Goal: Find contact information: Find contact information

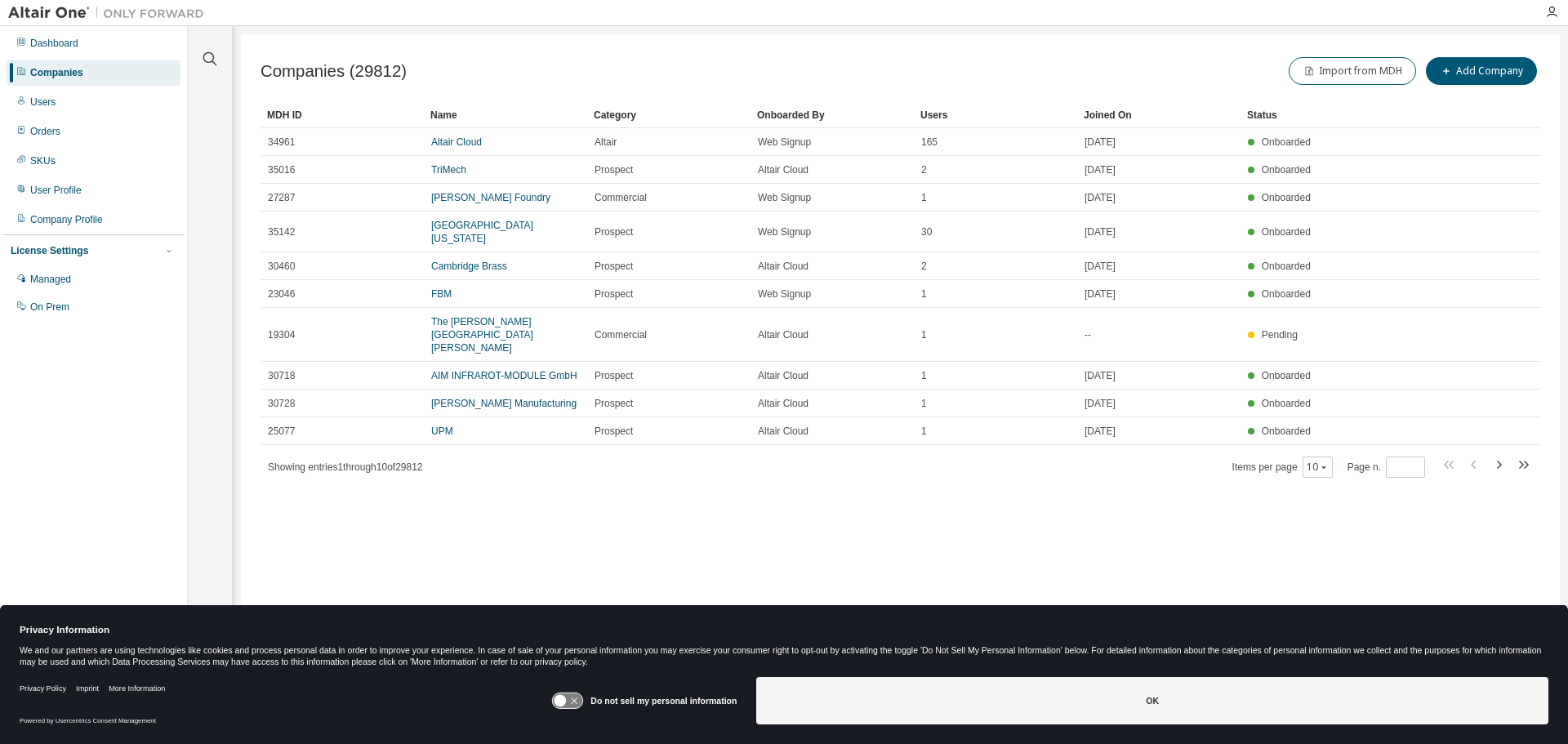
click at [50, 74] on div "Companies" at bounding box center [57, 72] width 53 height 13
click at [53, 218] on div "Company Profile" at bounding box center [66, 219] width 72 height 13
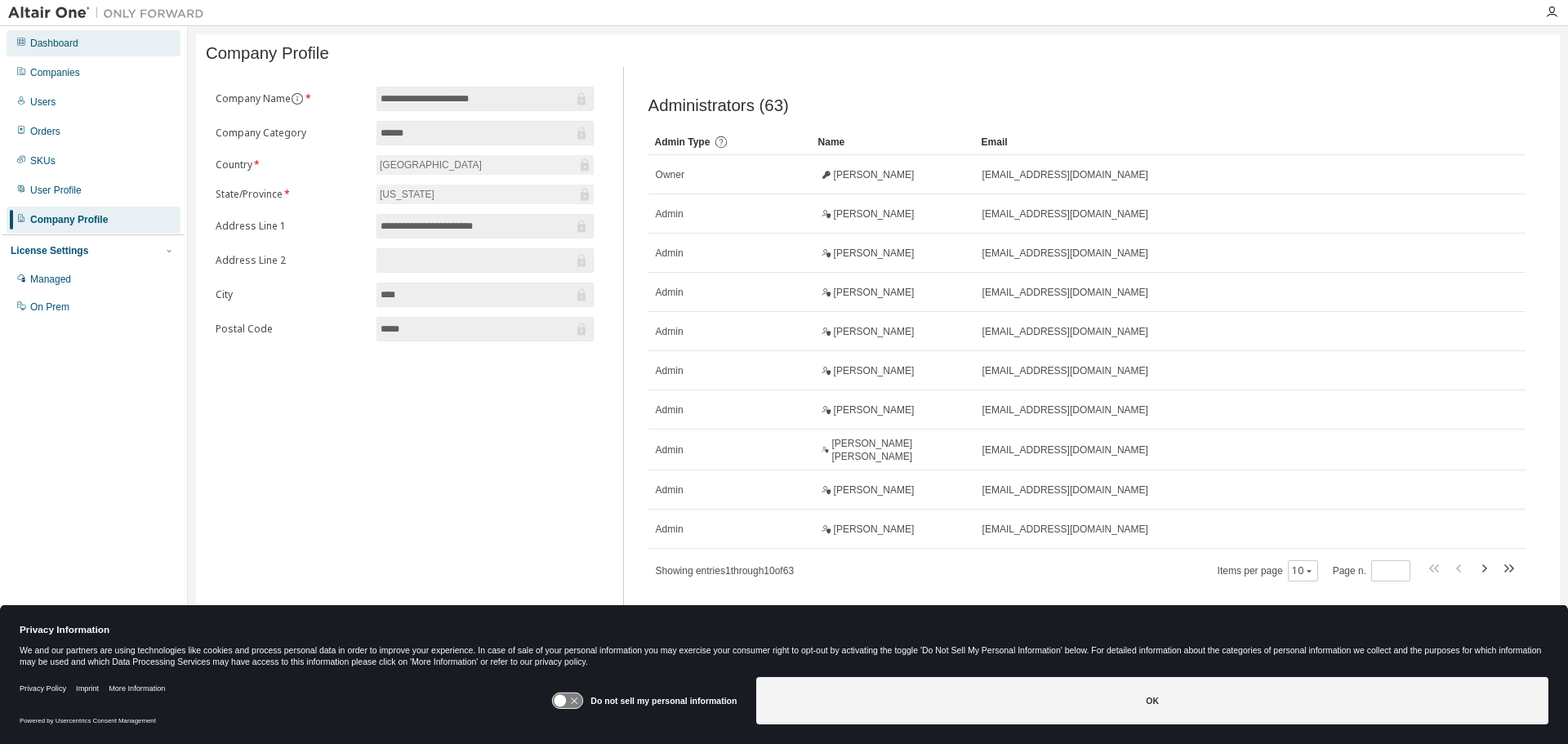
click at [40, 40] on div "Dashboard" at bounding box center [54, 43] width 48 height 13
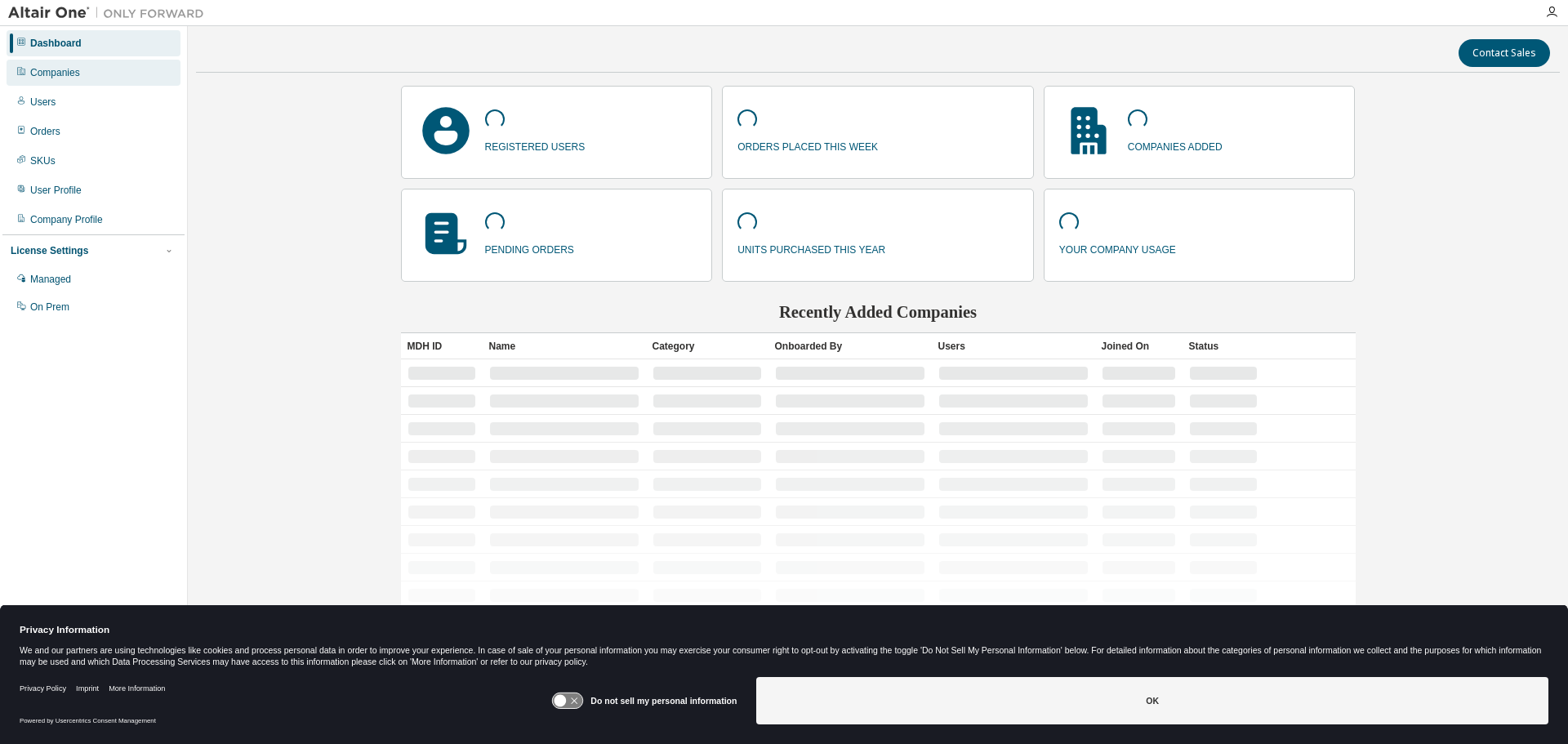
click at [42, 79] on div "Companies" at bounding box center [55, 72] width 50 height 13
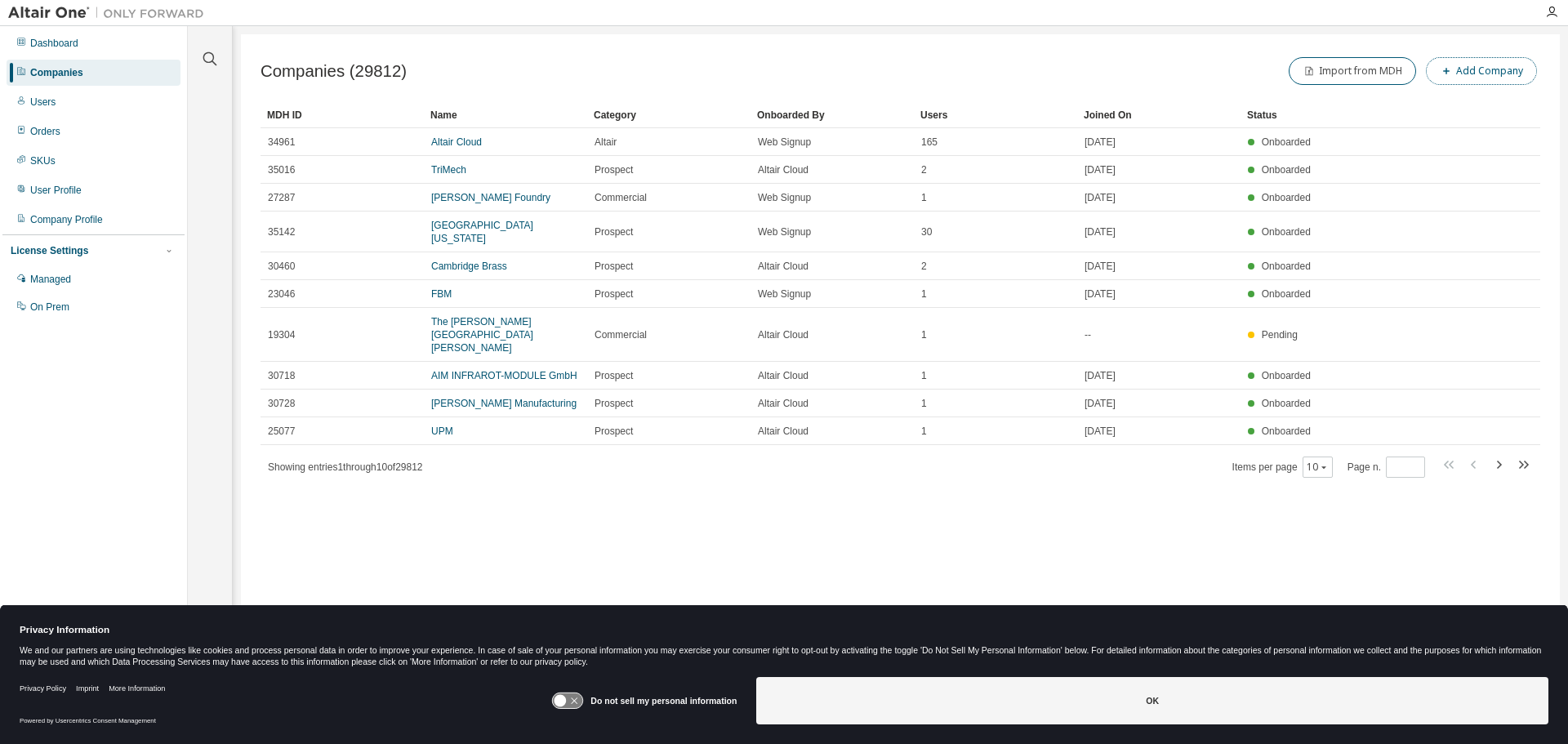
click at [1455, 73] on button "Add Company" at bounding box center [1481, 71] width 111 height 28
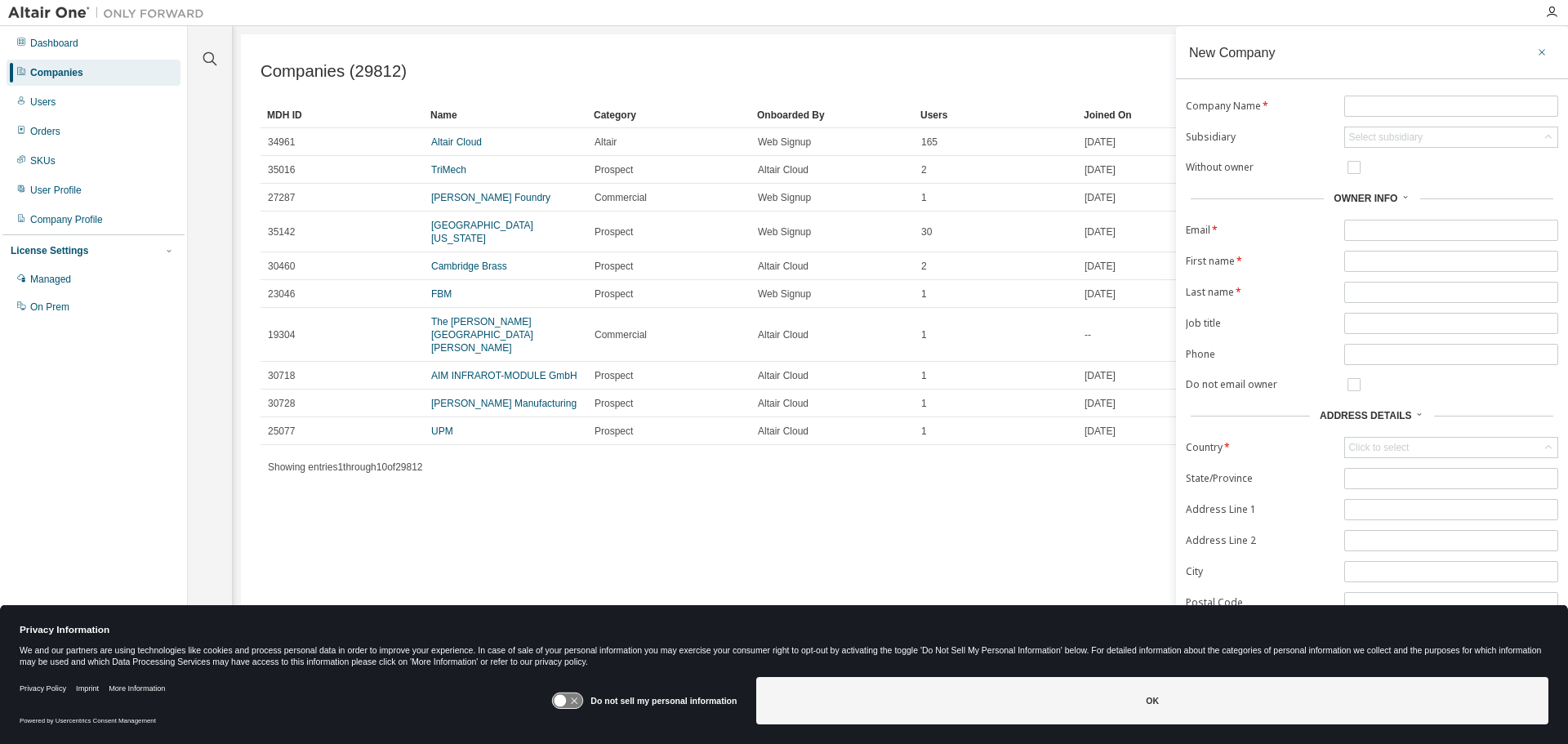
click at [1530, 52] on button "button" at bounding box center [1542, 52] width 26 height 26
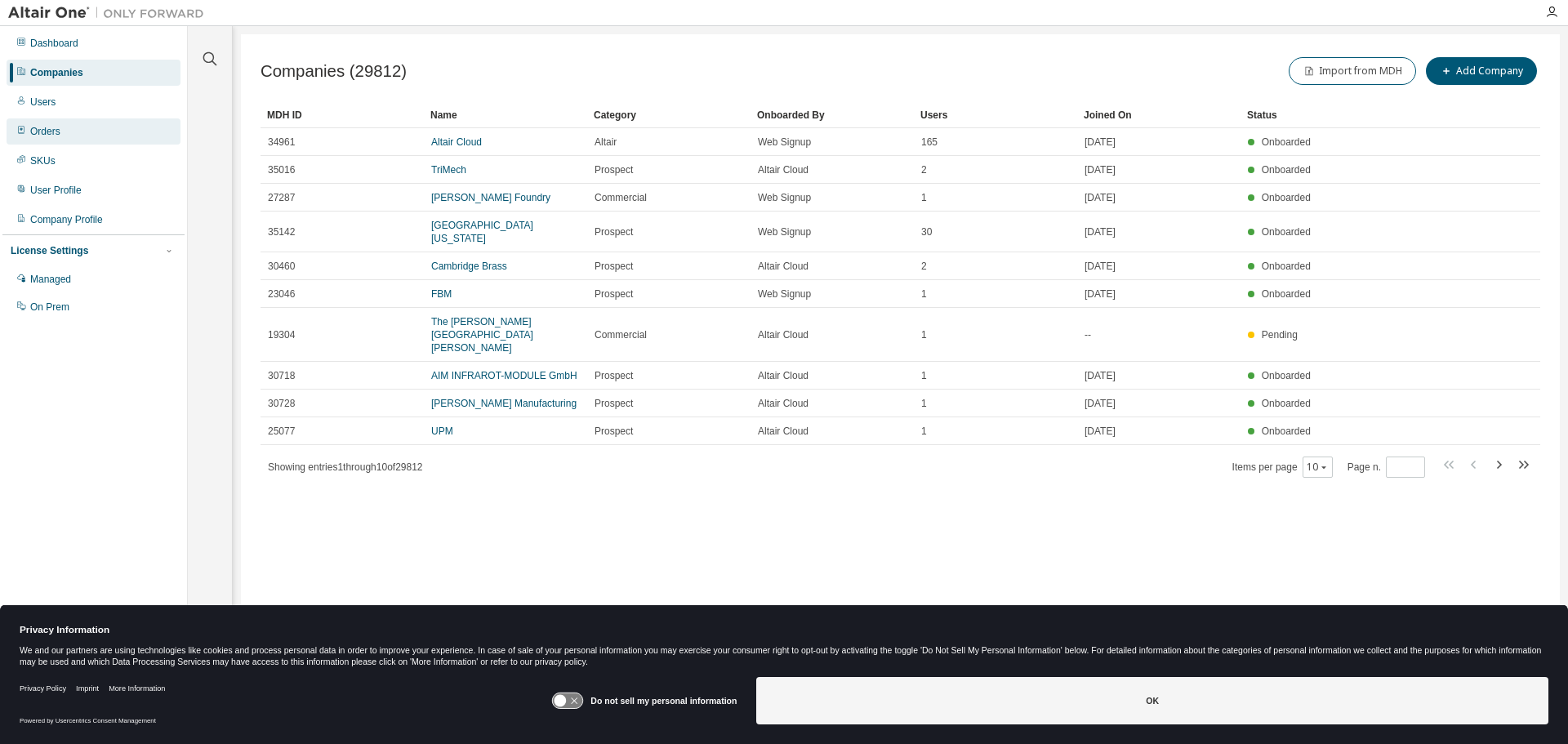
click at [38, 133] on div "Orders" at bounding box center [45, 131] width 31 height 13
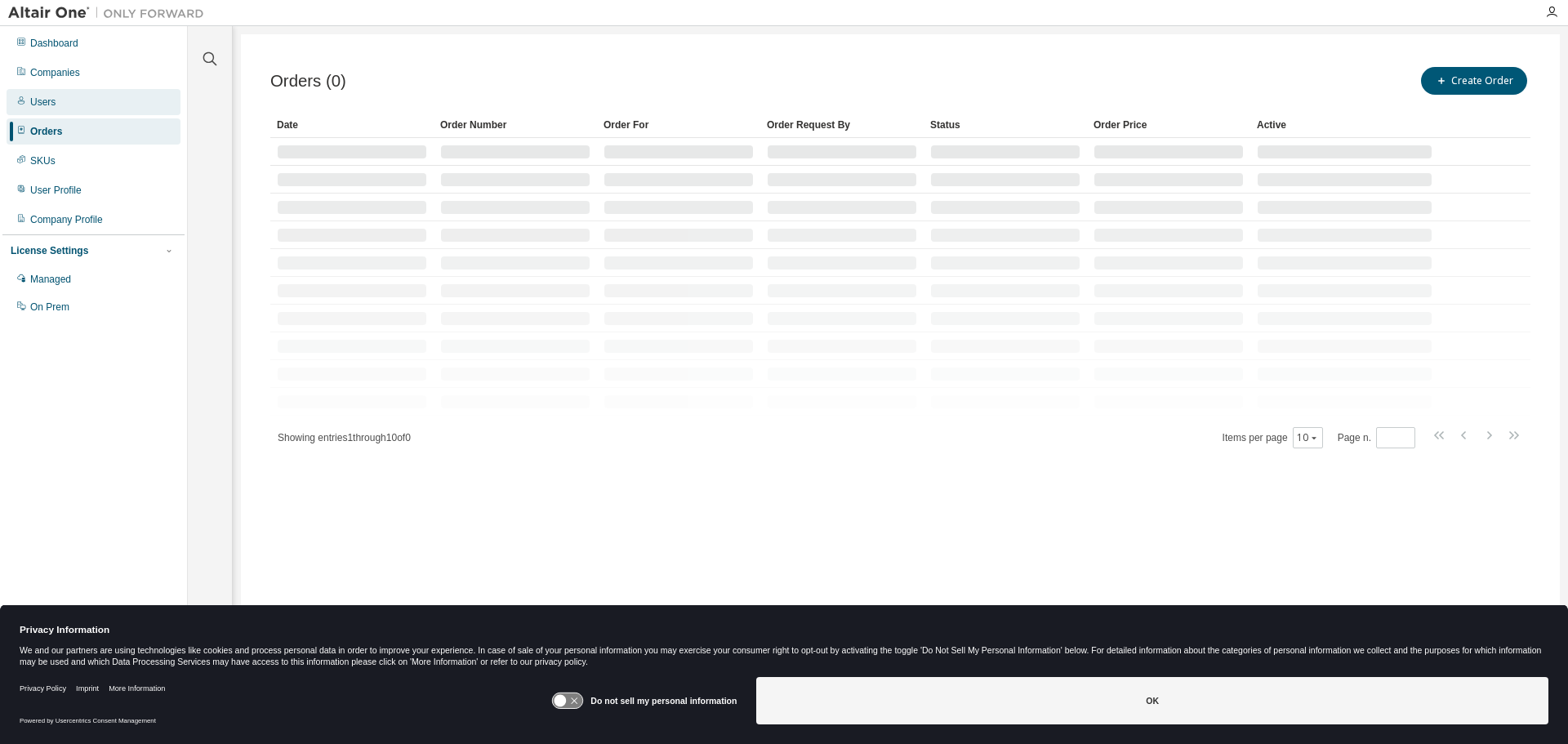
click at [34, 93] on div "Users" at bounding box center [93, 102] width 174 height 26
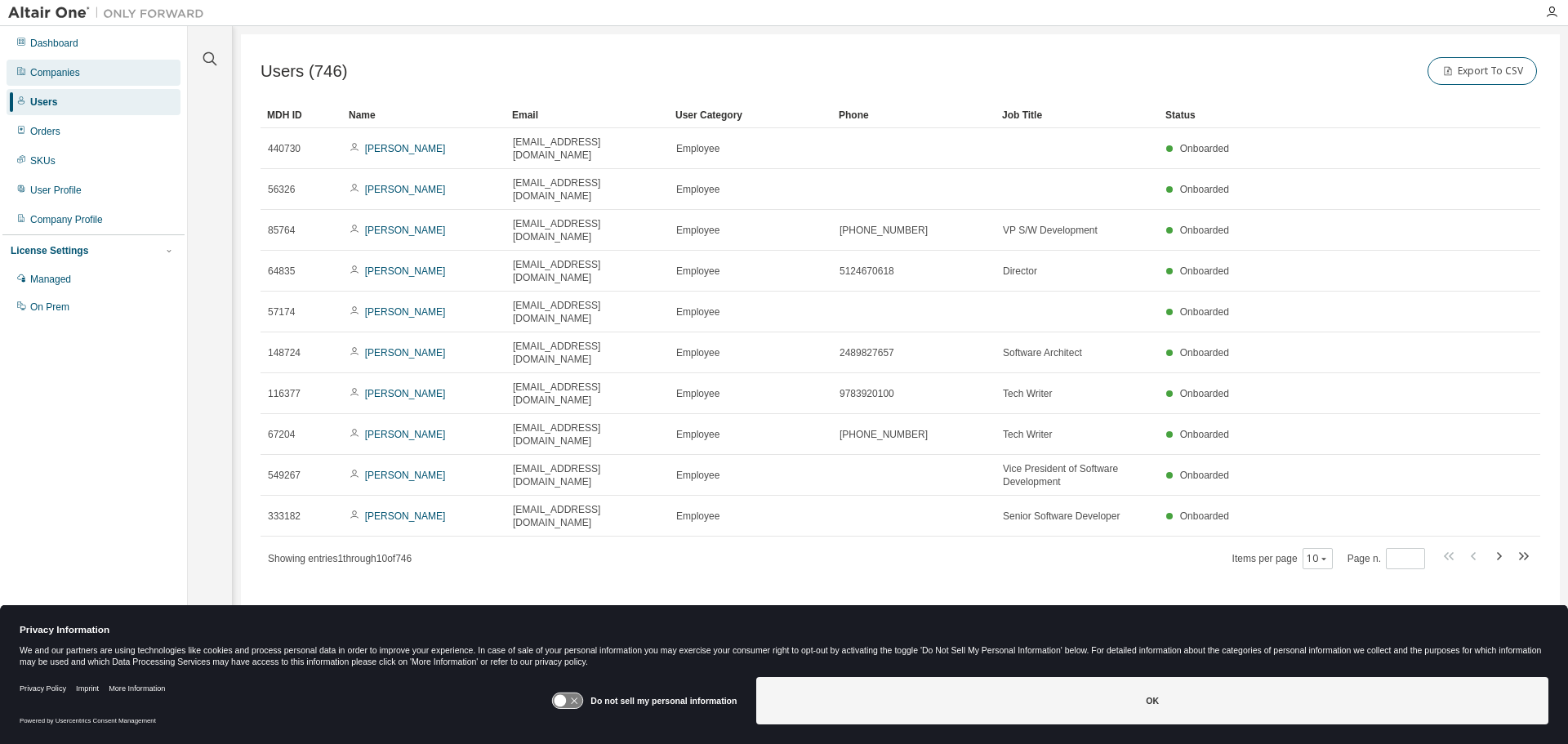
click at [31, 69] on div "Companies" at bounding box center [55, 72] width 50 height 13
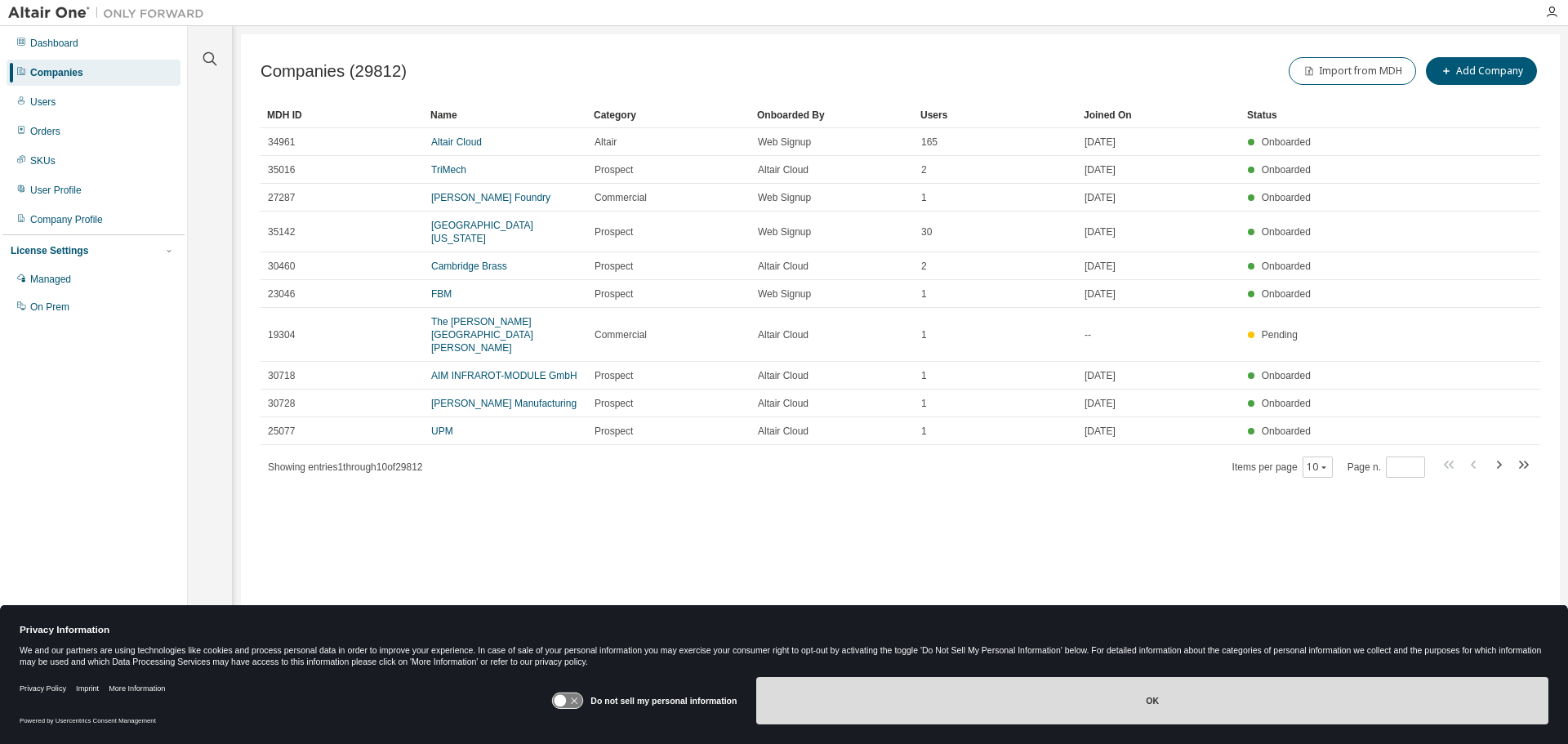
click at [1153, 697] on button "OK" at bounding box center [1152, 700] width 792 height 47
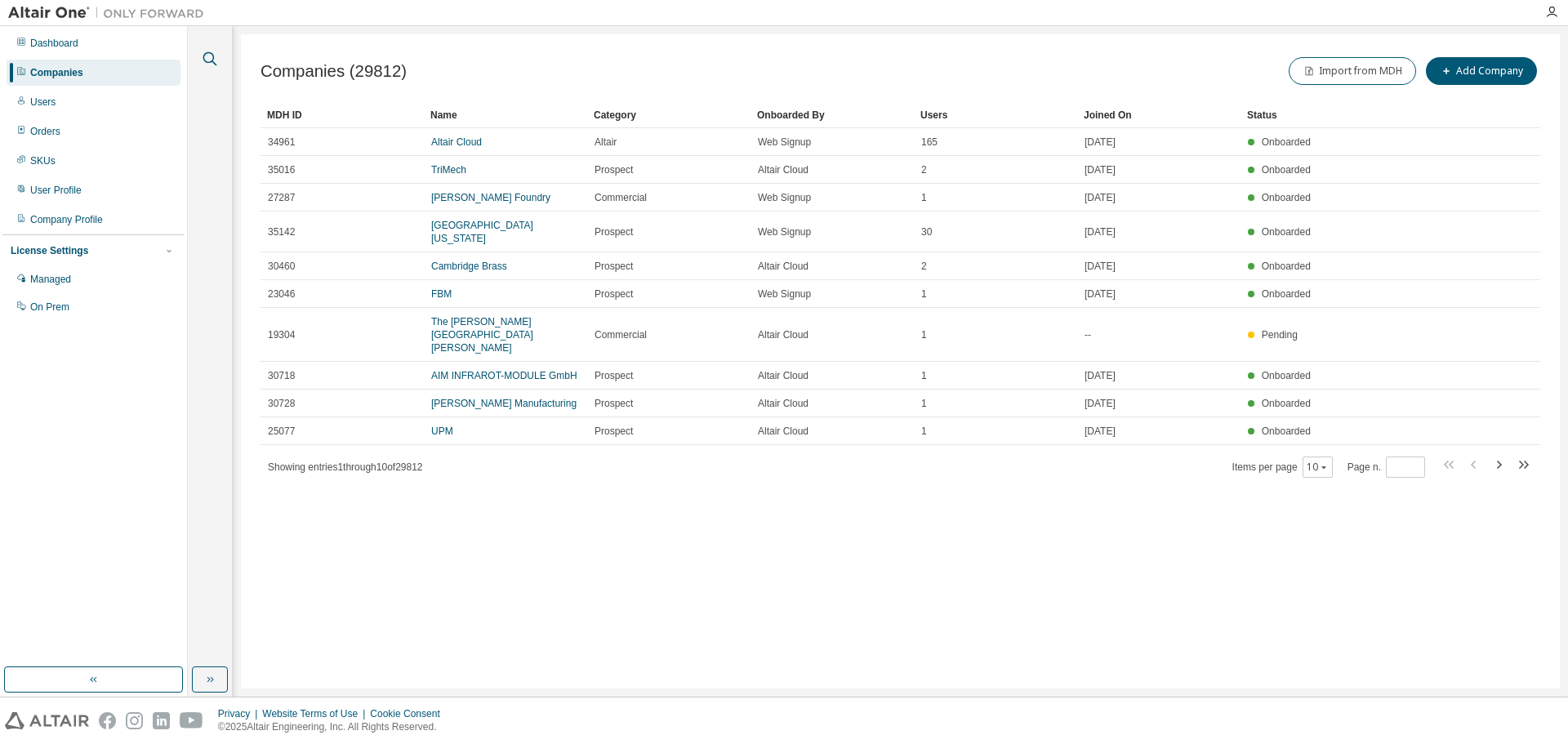
click at [215, 52] on icon "button" at bounding box center [210, 59] width 19 height 19
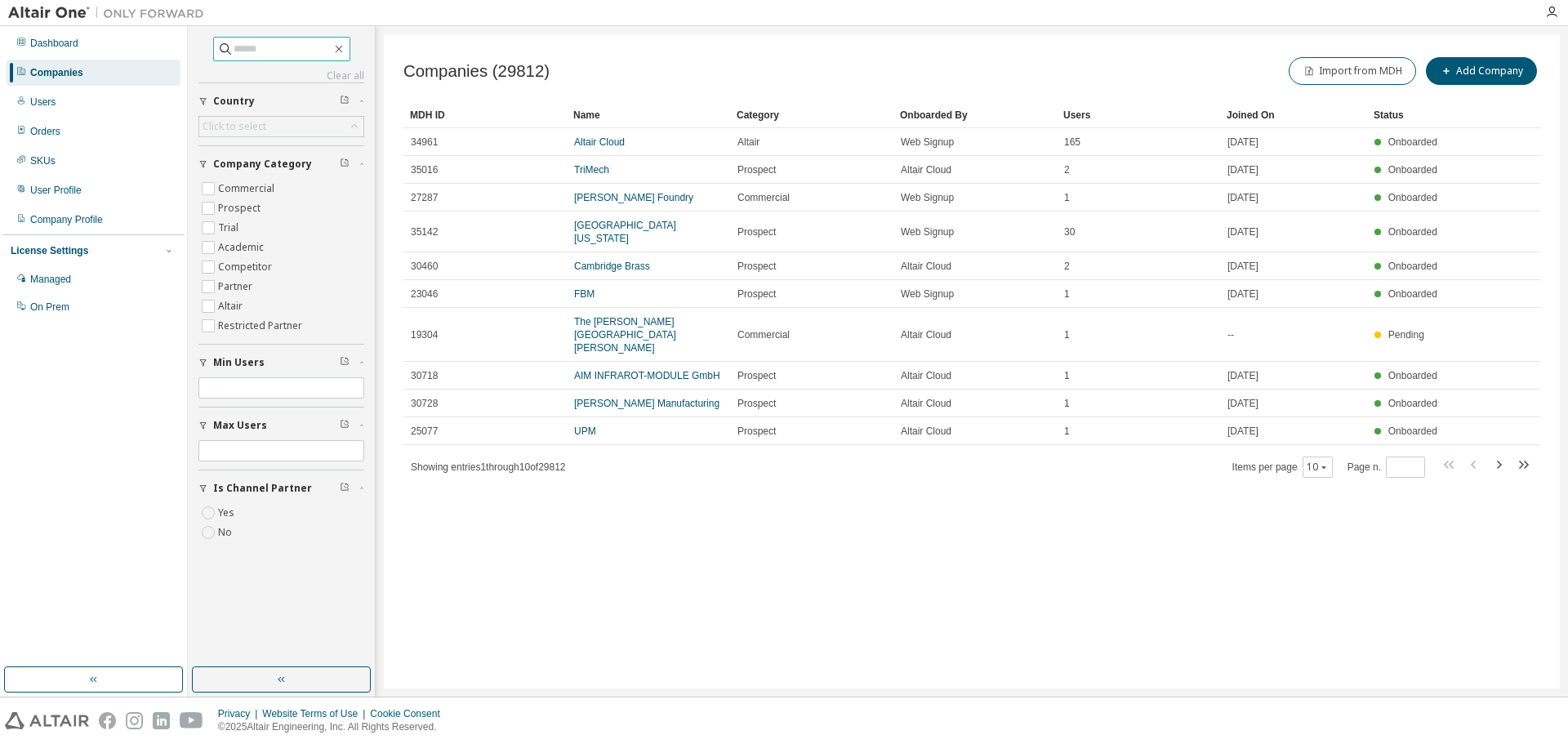
click at [234, 53] on input "text" at bounding box center [282, 49] width 98 height 17
paste input "**********"
type input "**********"
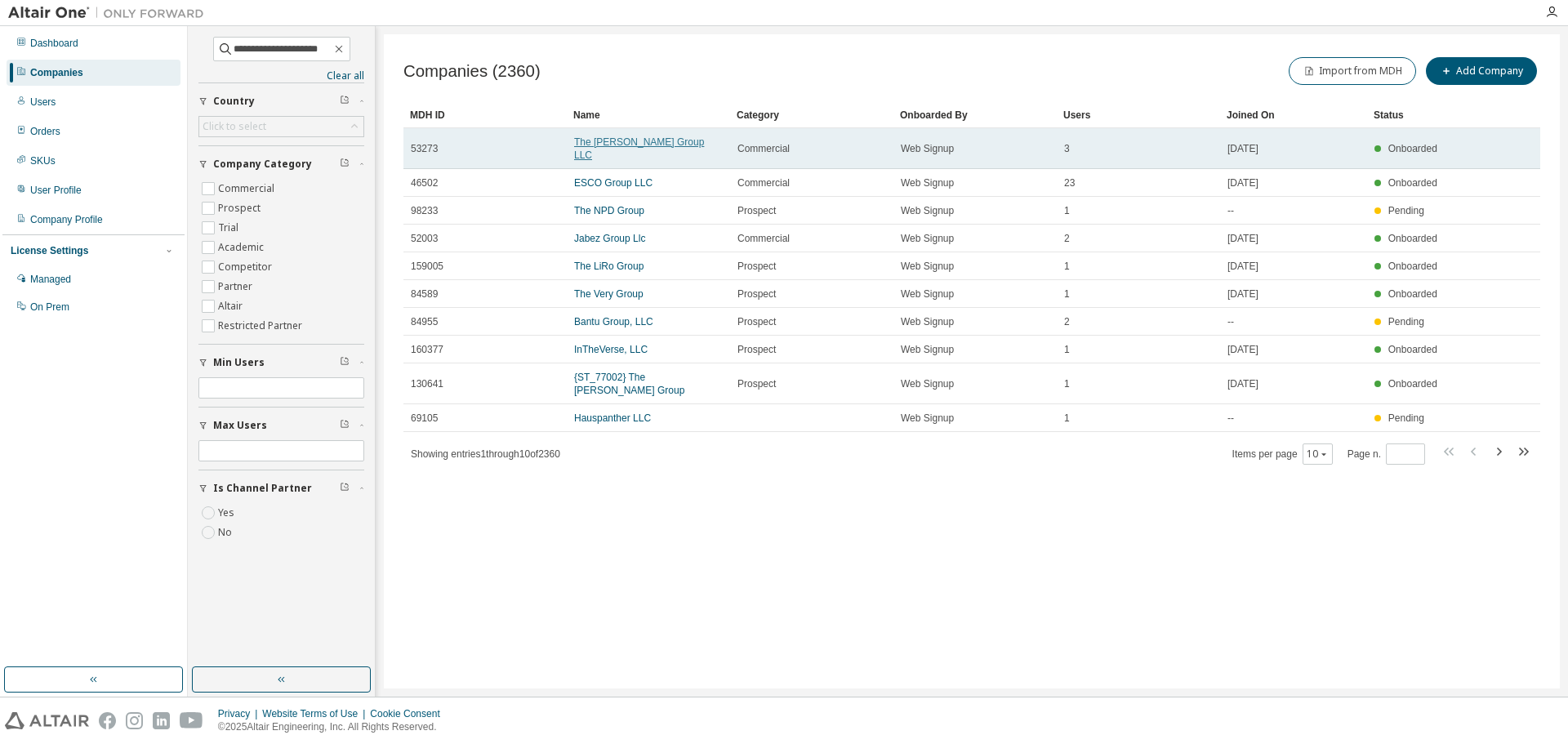
click at [616, 140] on link "The [PERSON_NAME] Group LLC" at bounding box center [638, 148] width 130 height 24
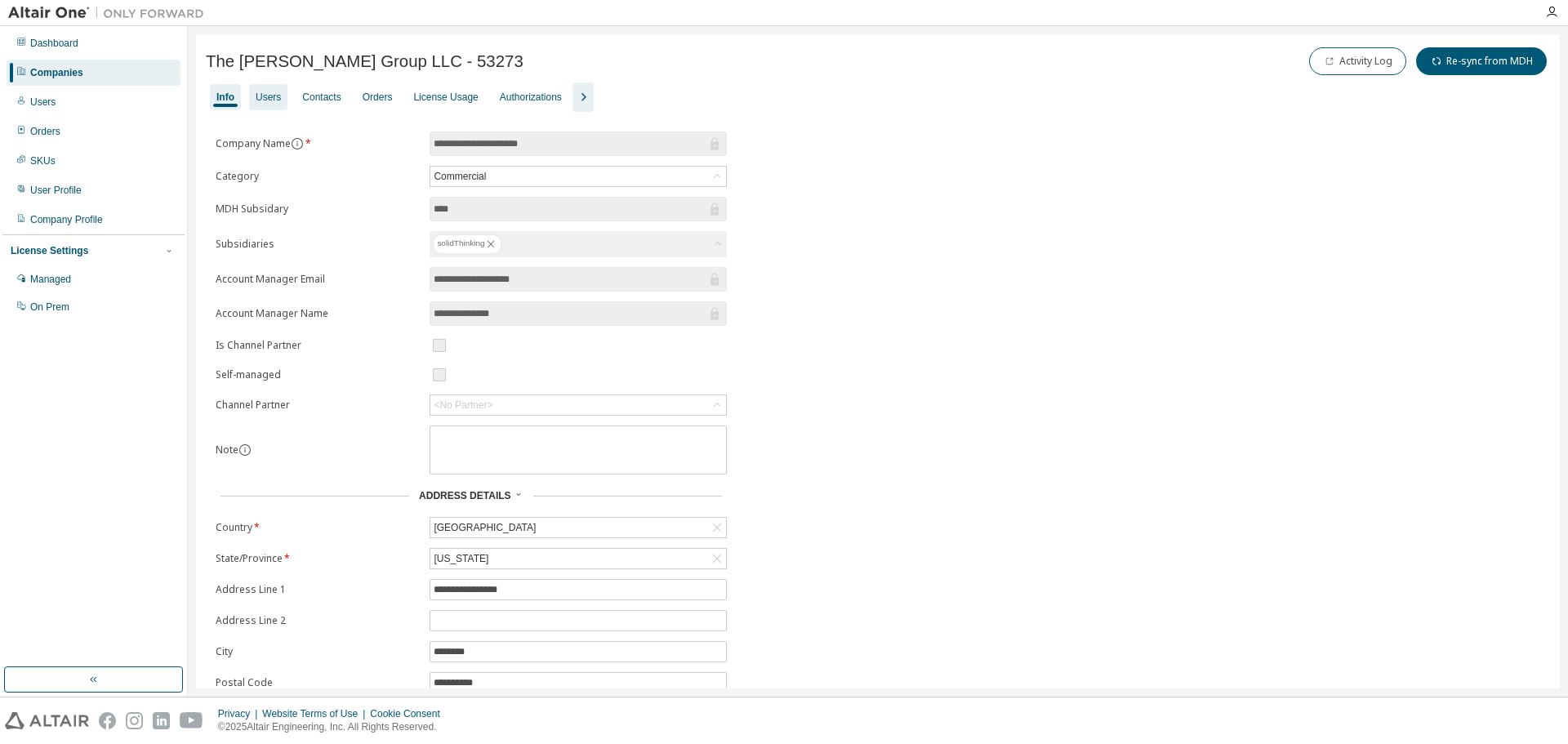
click at [261, 98] on div "Users" at bounding box center [268, 97] width 25 height 13
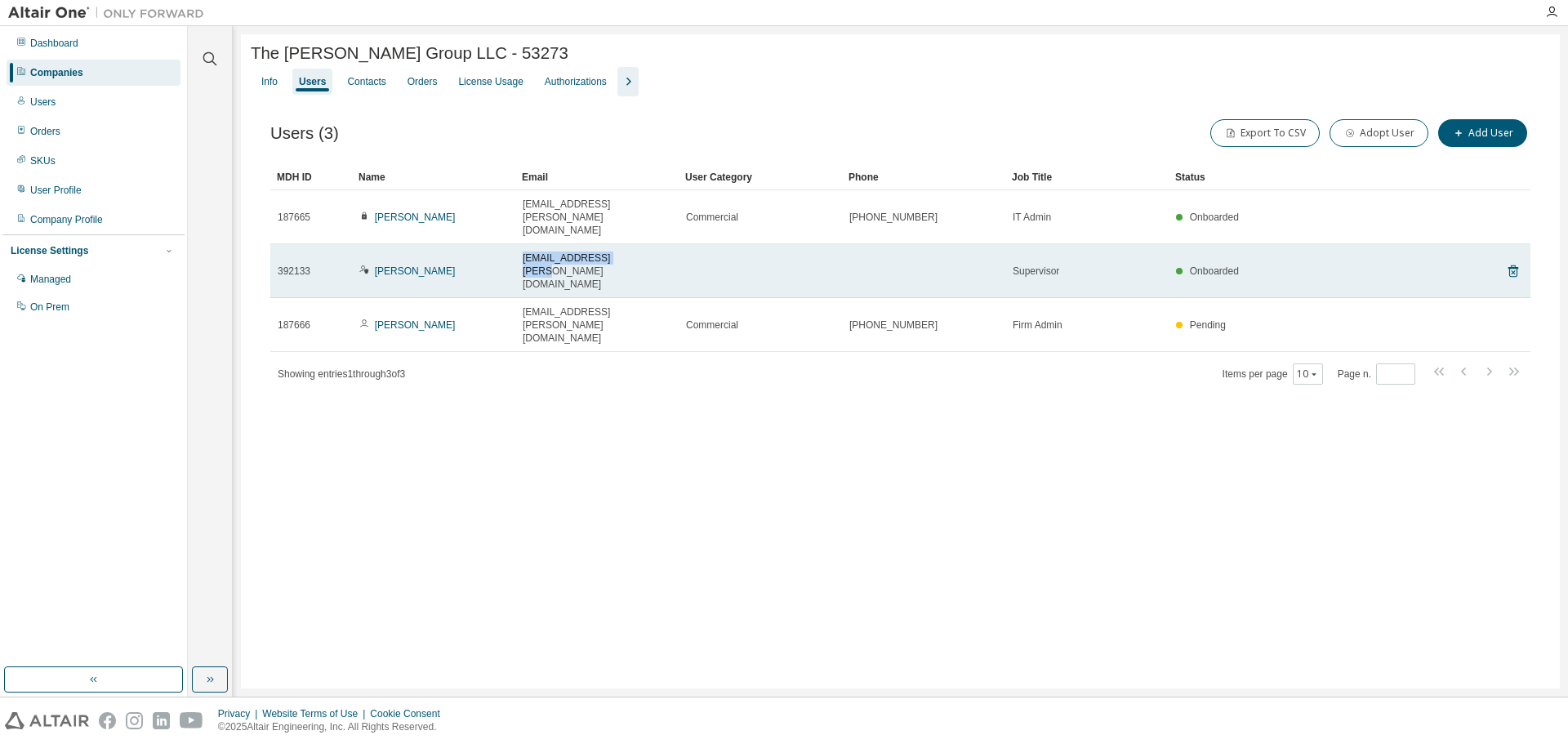
drag, startPoint x: 634, startPoint y: 237, endPoint x: 520, endPoint y: 234, distance: 114.0
click at [520, 245] on td "[EMAIL_ADDRESS][PERSON_NAME][DOMAIN_NAME]" at bounding box center [596, 272] width 163 height 54
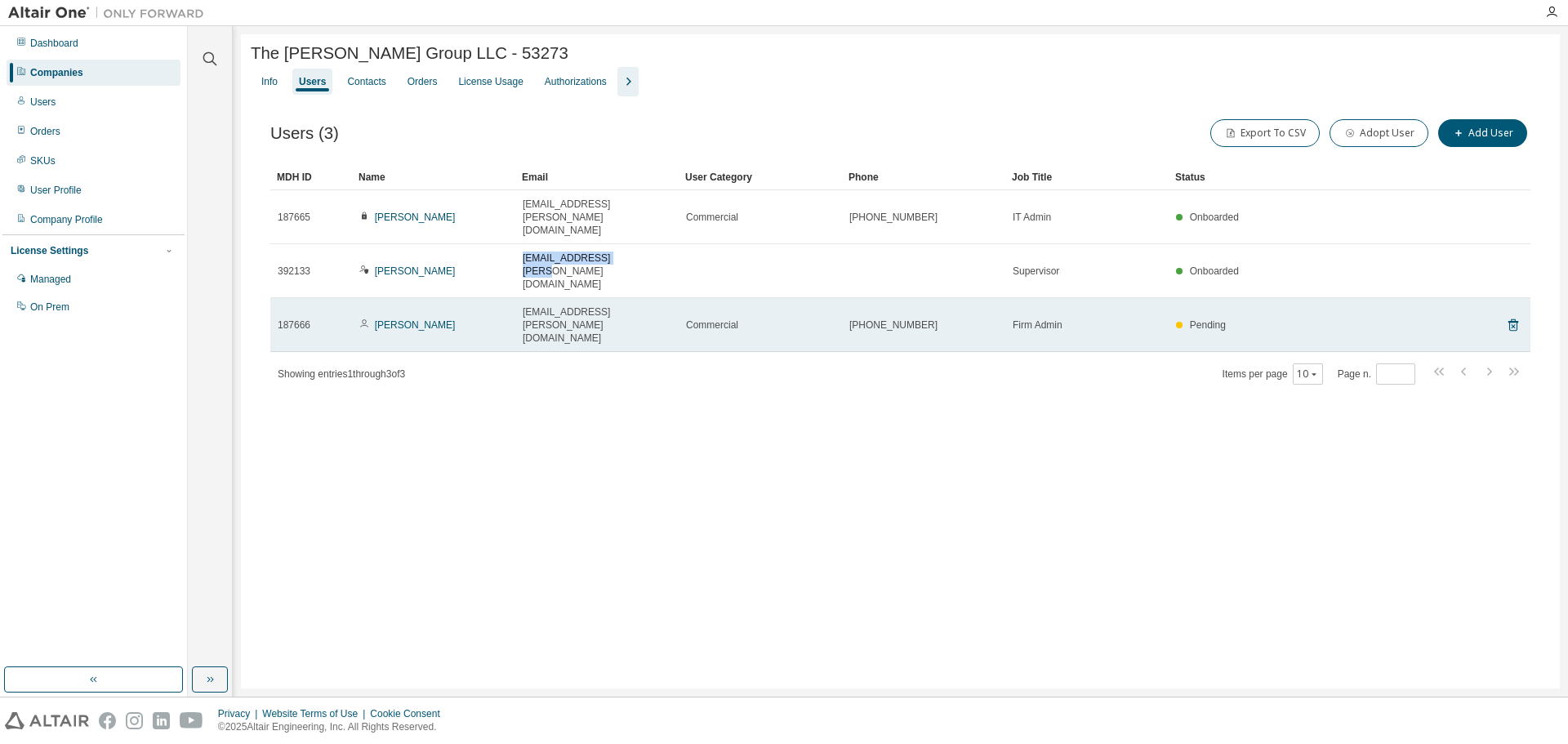
copy span "[EMAIL_ADDRESS][PERSON_NAME][DOMAIN_NAME]"
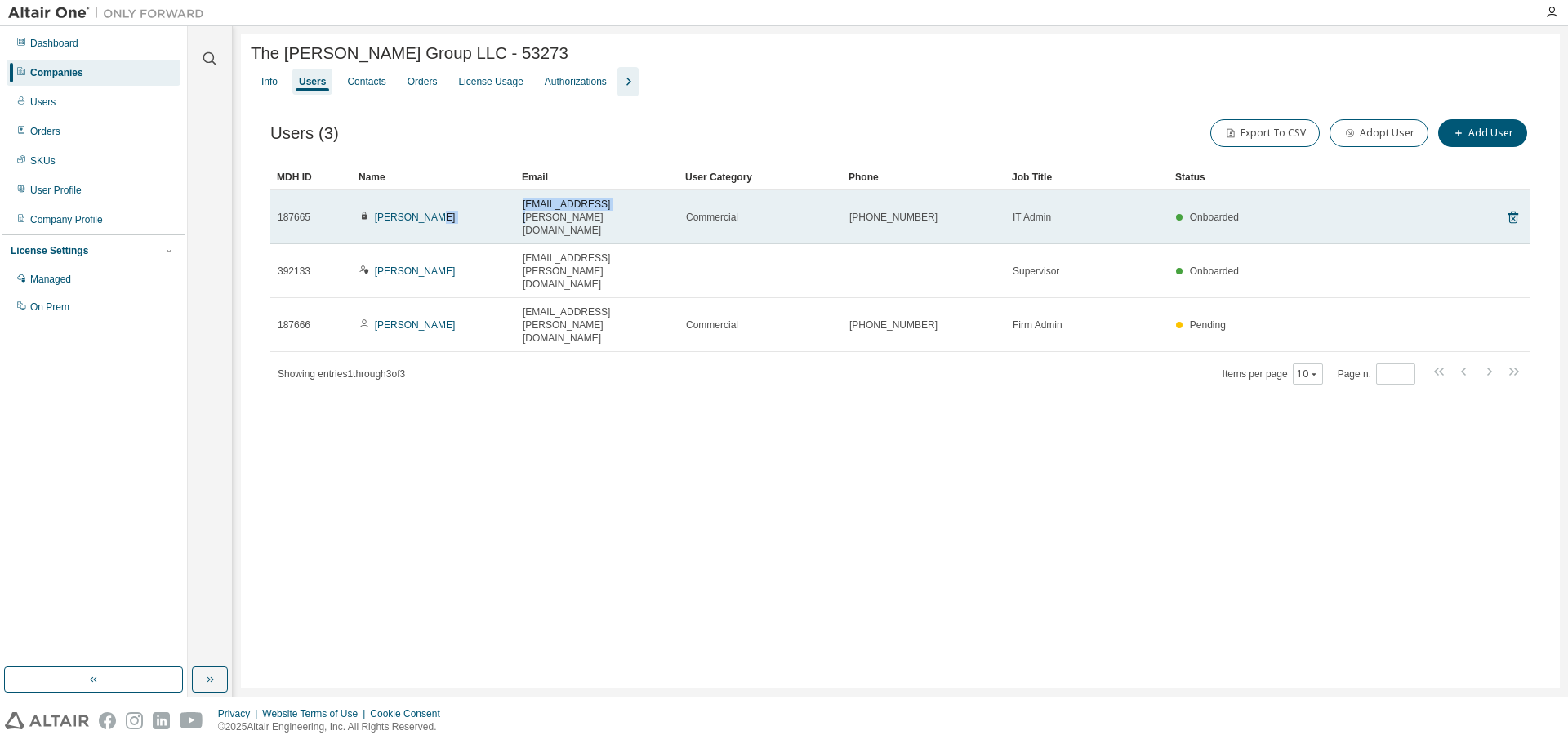
drag, startPoint x: 623, startPoint y: 208, endPoint x: 500, endPoint y: 205, distance: 123.0
click at [500, 205] on tr "187665 [PERSON_NAME] [PERSON_NAME][EMAIL_ADDRESS][PERSON_NAME][DOMAIN_NAME] Com…" at bounding box center [900, 217] width 1260 height 54
copy tr "[EMAIL_ADDRESS][PERSON_NAME][DOMAIN_NAME]"
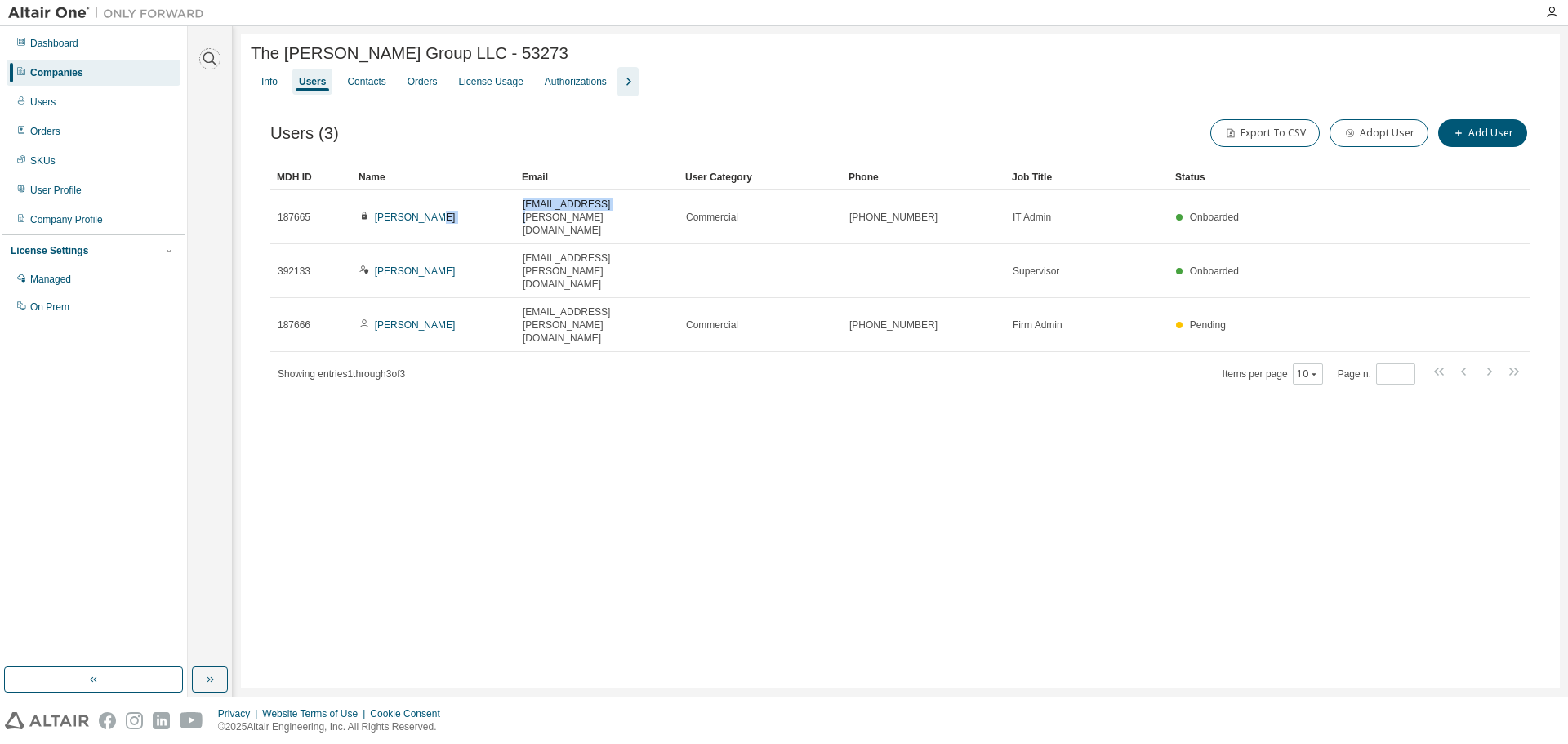
click at [210, 62] on icon "button" at bounding box center [210, 59] width 19 height 19
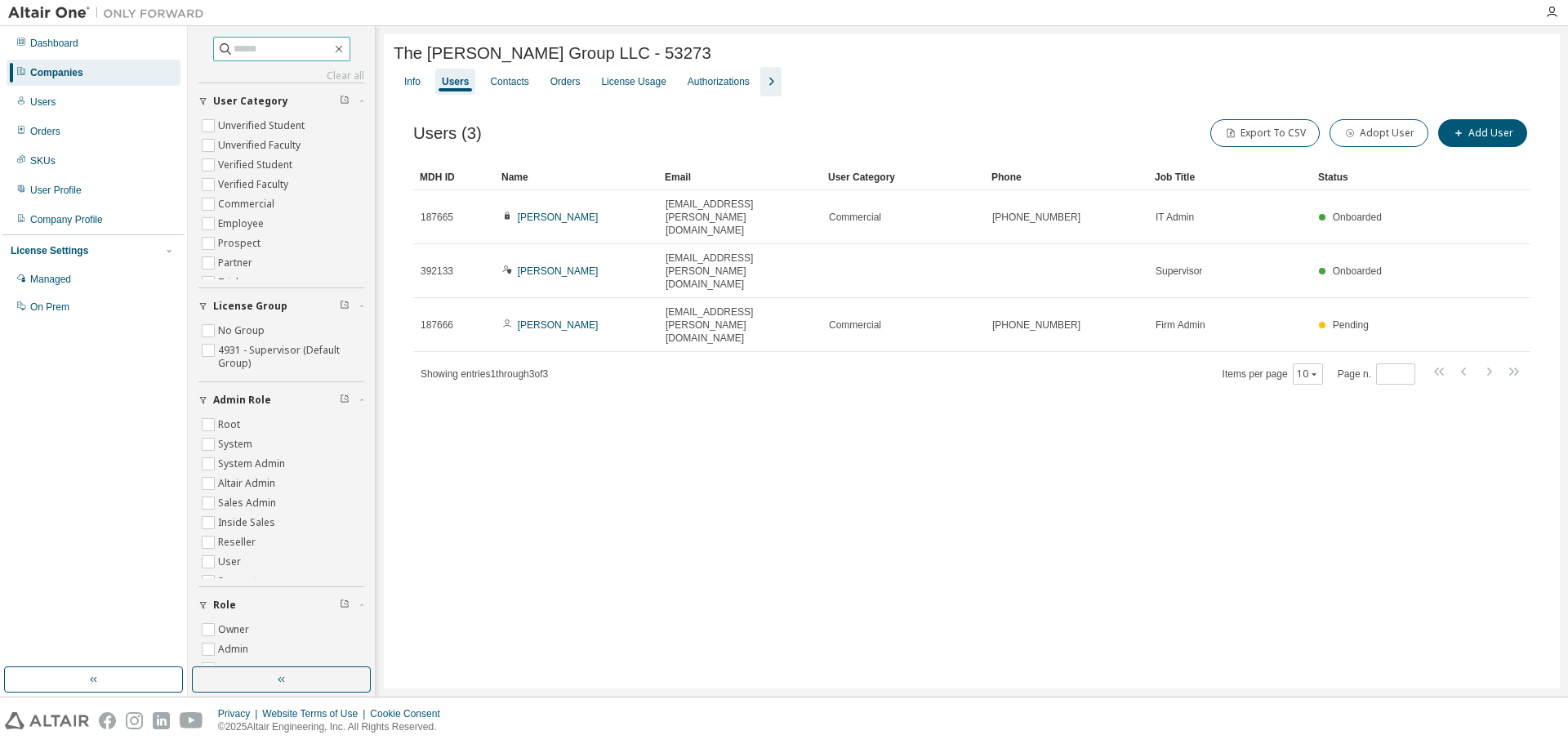
click at [233, 51] on input "text" at bounding box center [282, 49] width 98 height 17
paste input "**********"
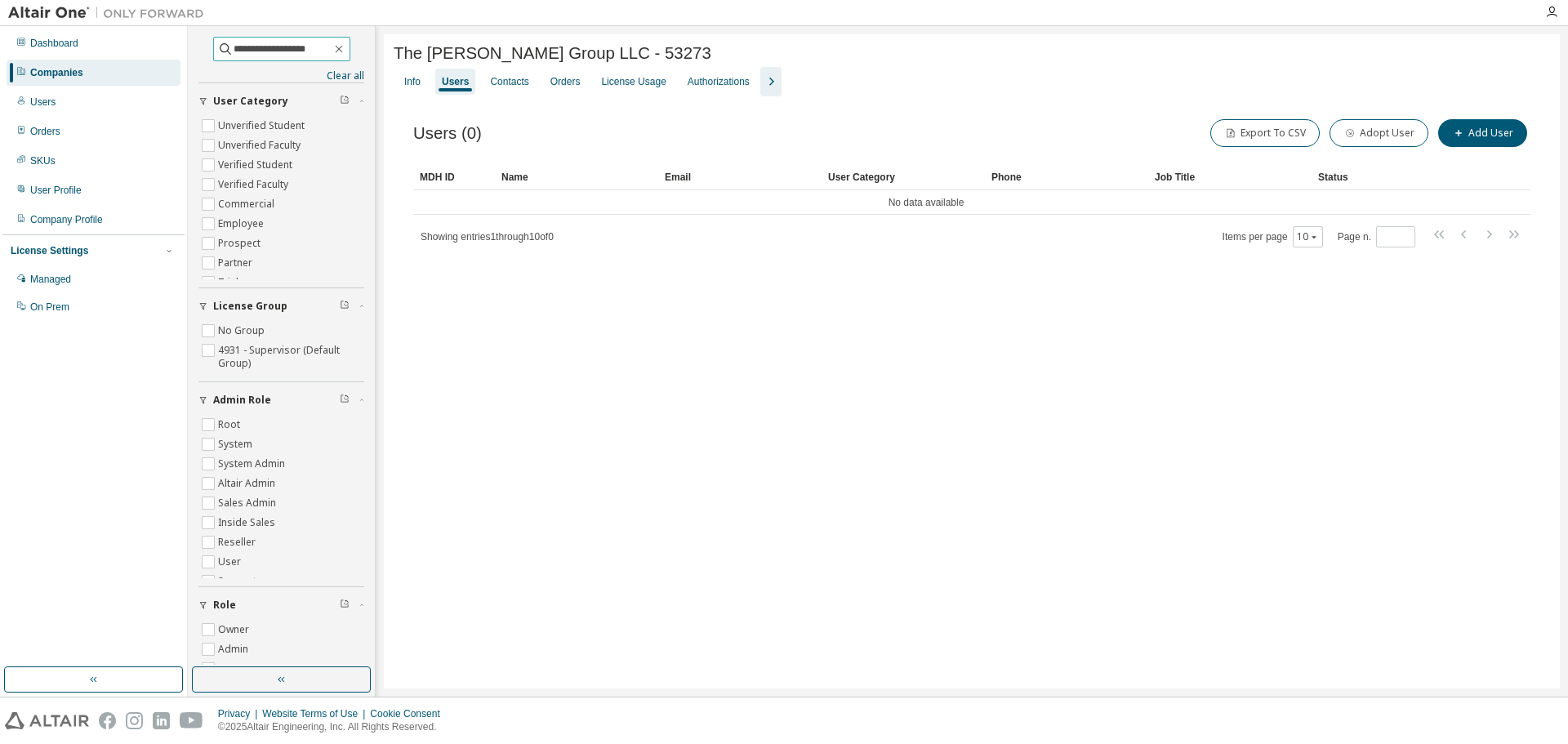
drag, startPoint x: 256, startPoint y: 48, endPoint x: 316, endPoint y: 45, distance: 60.1
click at [316, 45] on input "**********" at bounding box center [282, 49] width 98 height 17
type input "******"
click at [343, 47] on icon "button" at bounding box center [339, 49] width 13 height 13
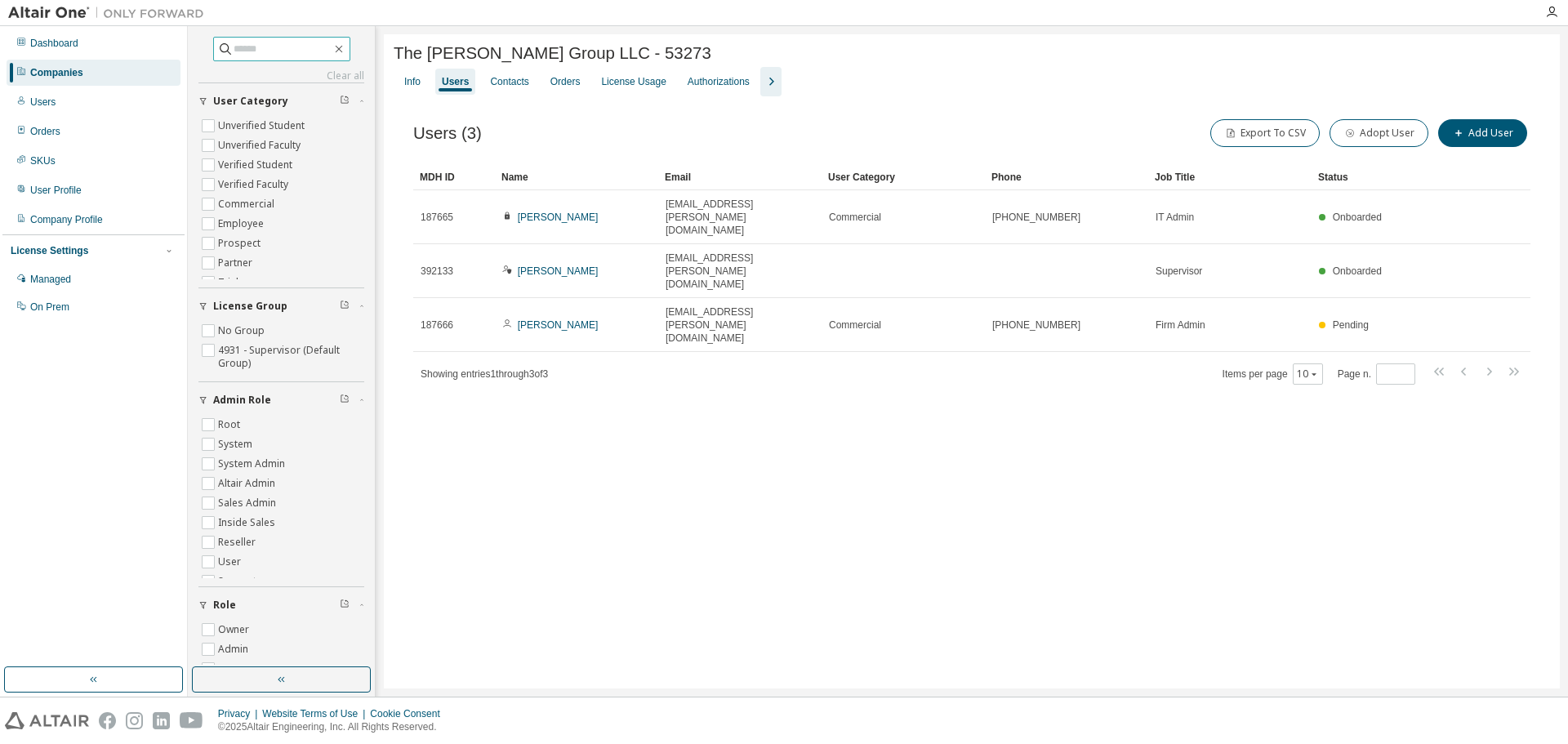
click at [47, 70] on div "Companies" at bounding box center [57, 72] width 53 height 13
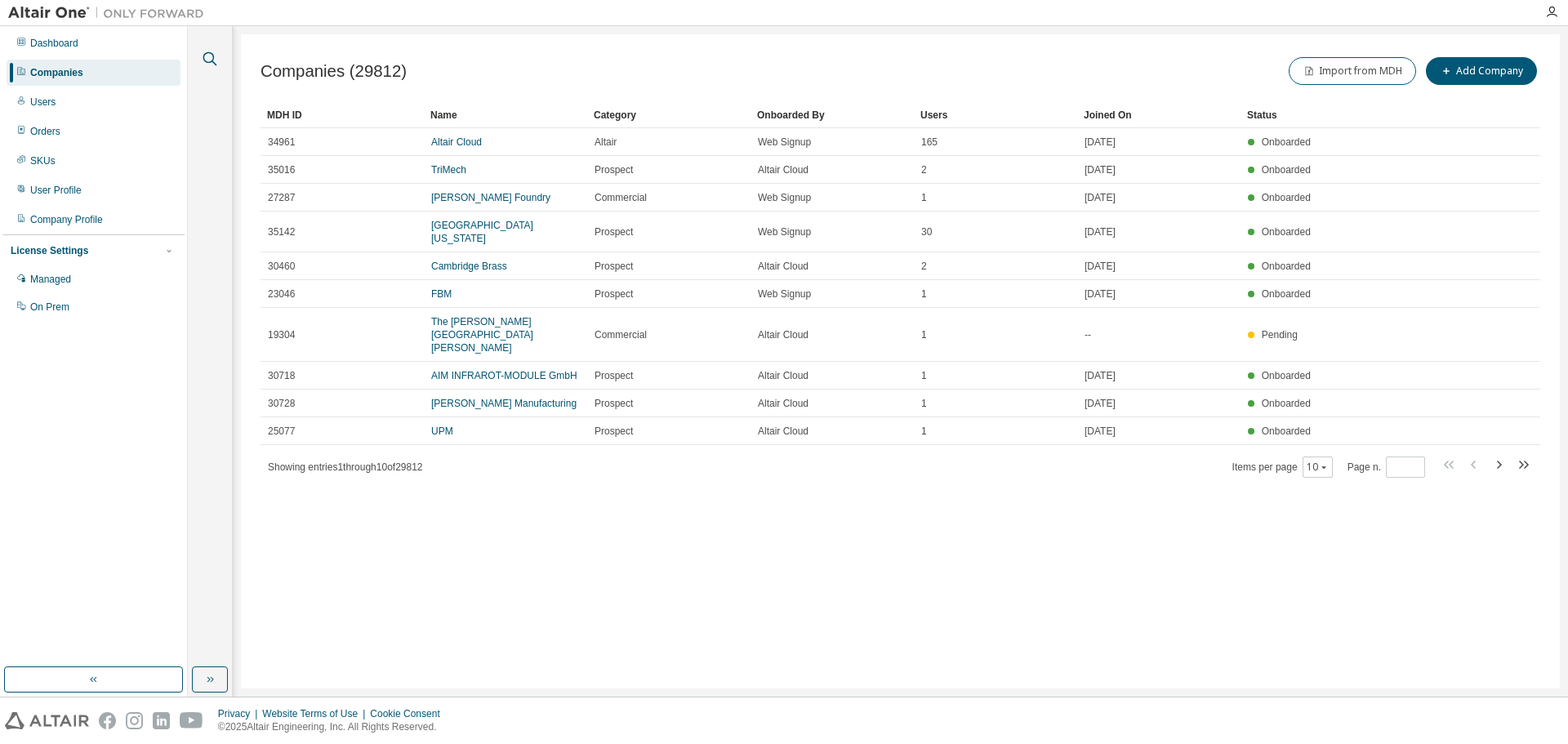
click at [205, 57] on icon "button" at bounding box center [210, 59] width 19 height 19
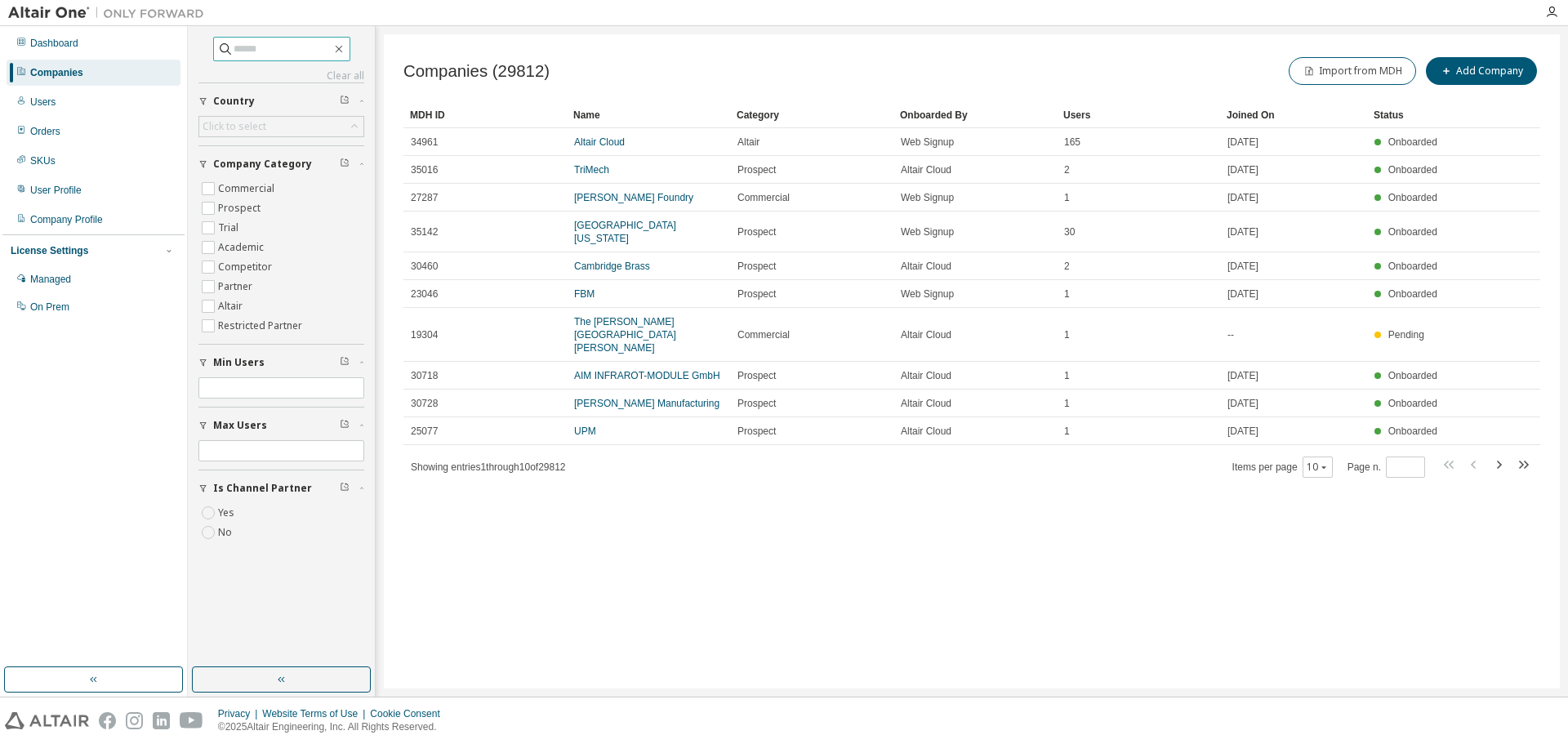
click at [233, 54] on input "text" at bounding box center [282, 49] width 98 height 17
paste input "**********"
type input "**********"
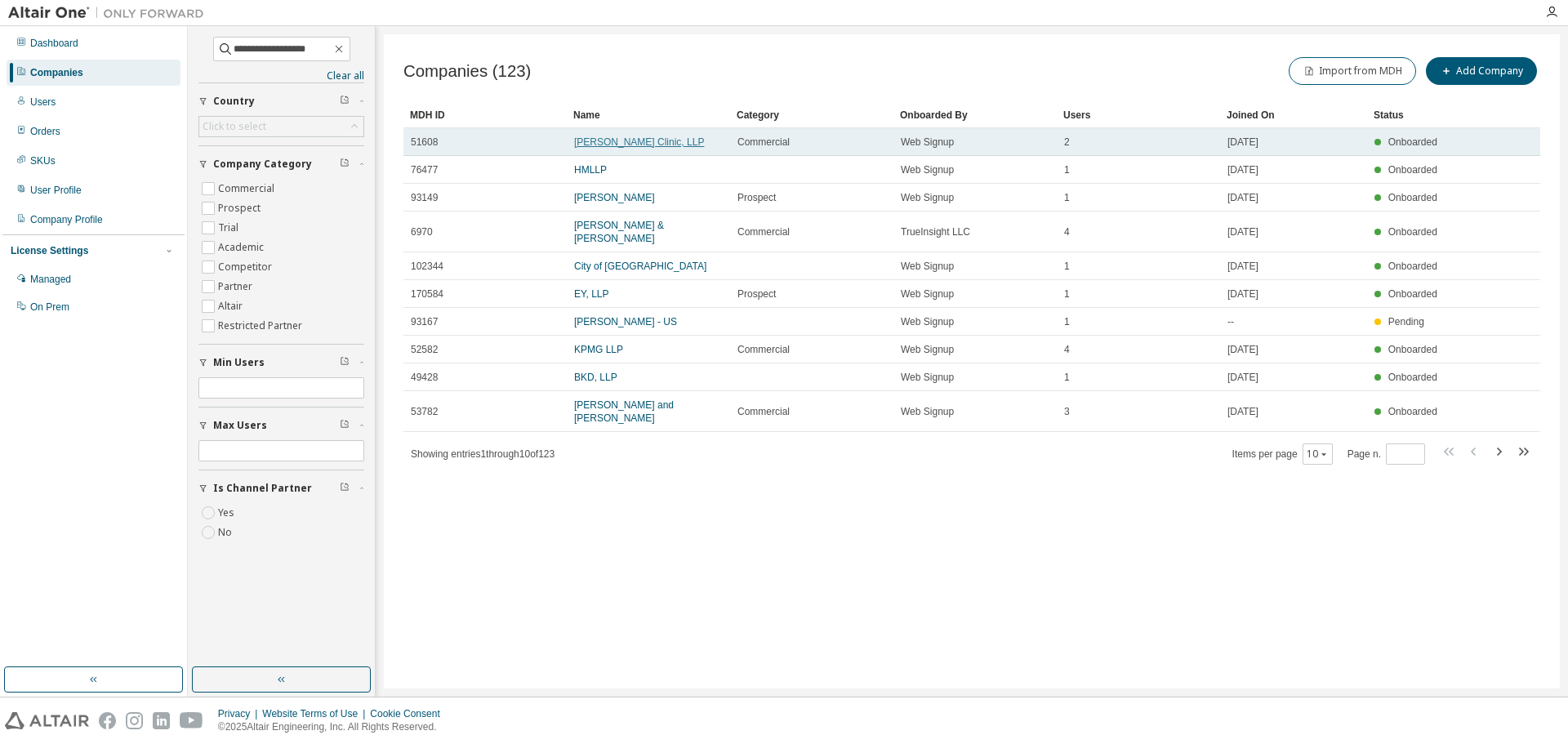
click at [586, 143] on link "[PERSON_NAME] Clinic, LLP" at bounding box center [638, 141] width 130 height 11
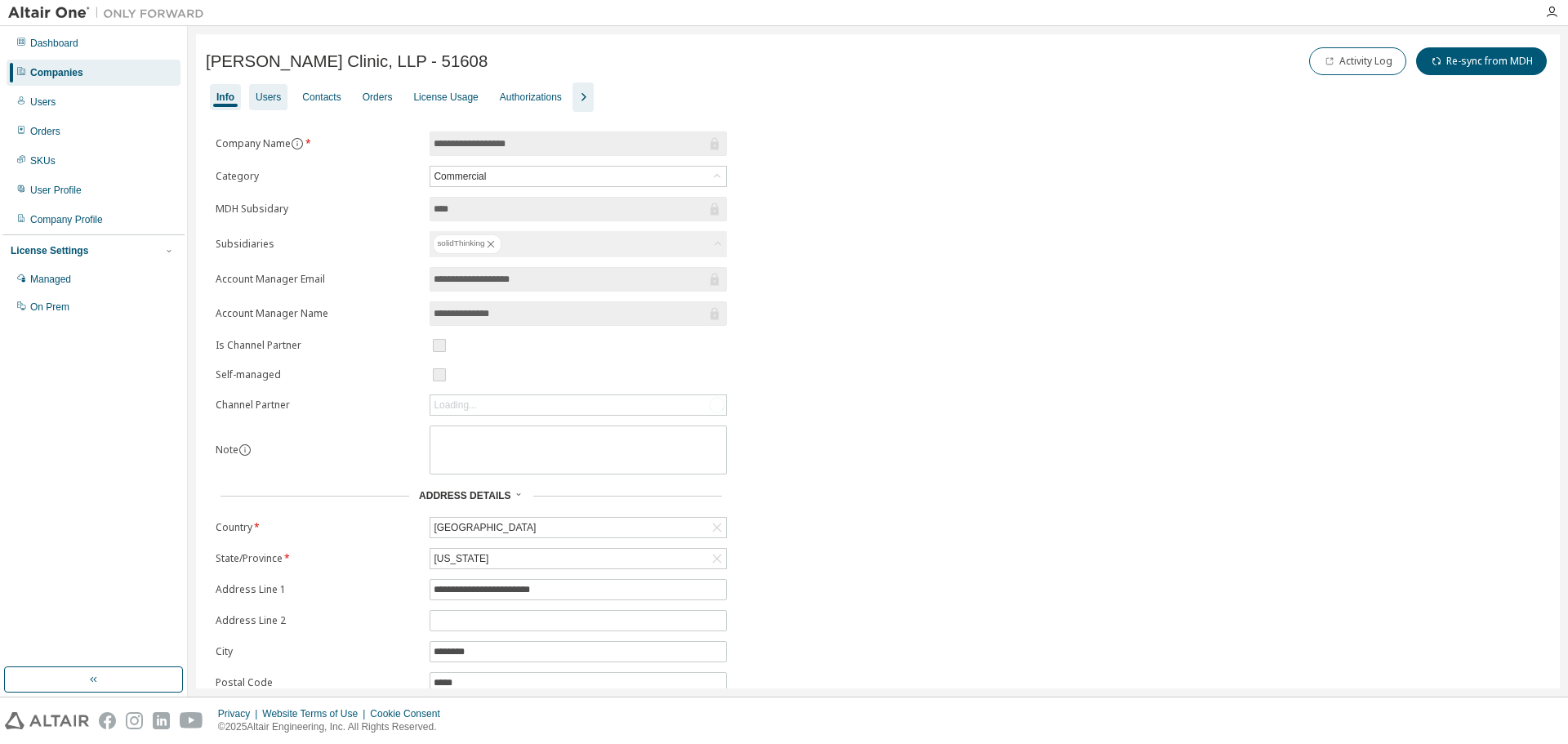
click at [266, 96] on div "Users" at bounding box center [268, 97] width 25 height 13
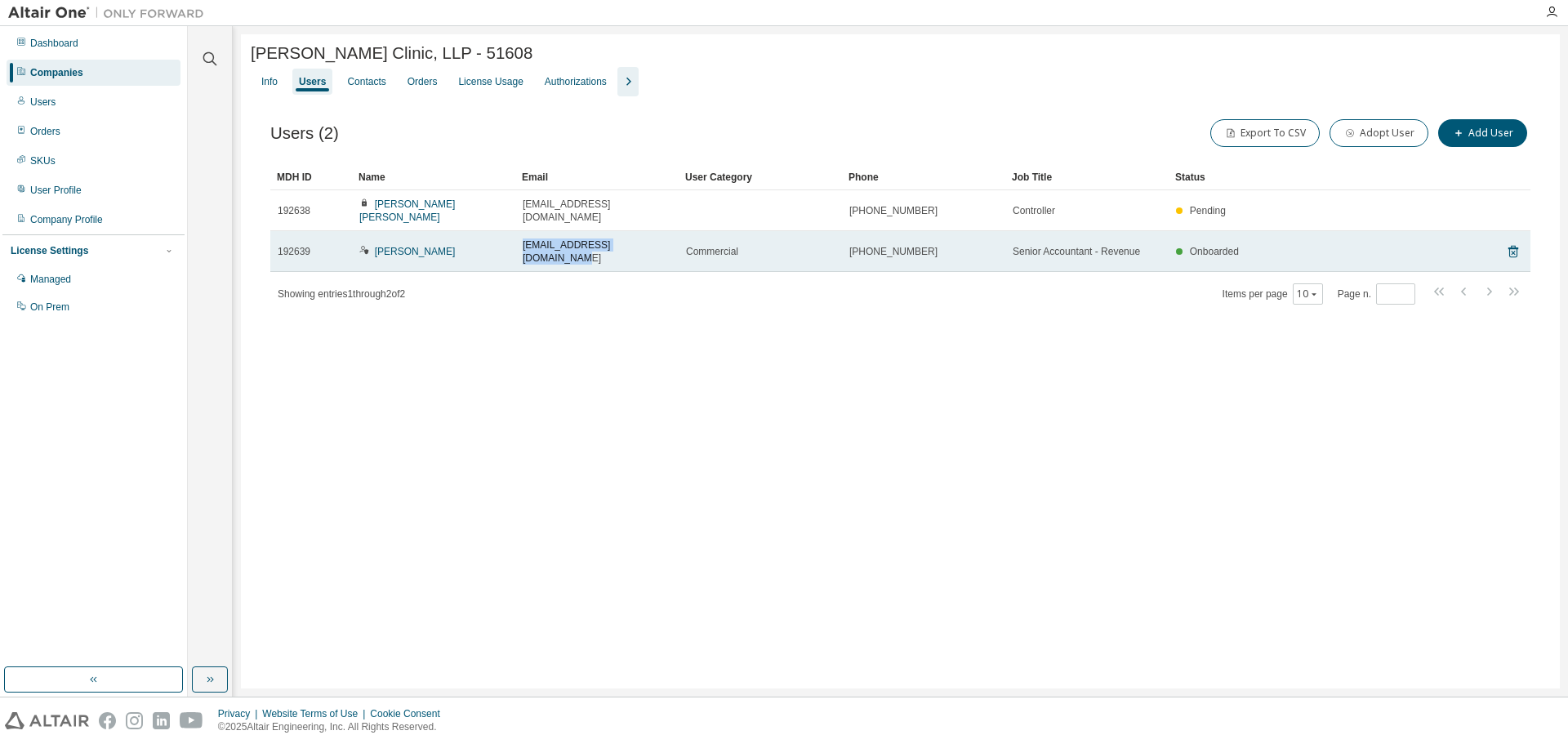
drag, startPoint x: 649, startPoint y: 238, endPoint x: 519, endPoint y: 235, distance: 130.0
click at [519, 235] on td "[EMAIL_ADDRESS][DOMAIN_NAME]" at bounding box center [596, 251] width 163 height 41
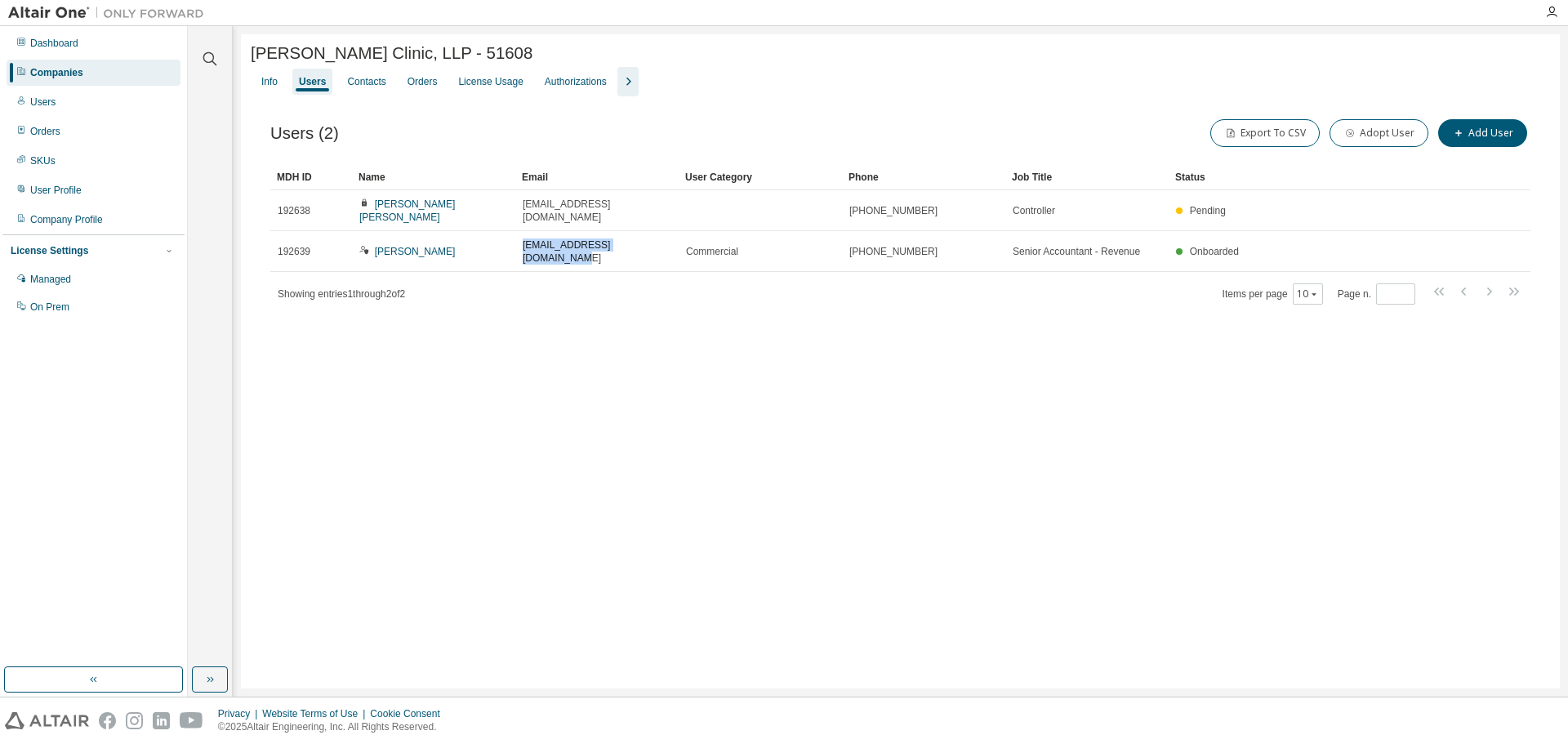
copy span "[EMAIL_ADDRESS][DOMAIN_NAME]"
click at [1556, 1] on div at bounding box center [1551, 12] width 32 height 24
click at [1555, 12] on icon "button" at bounding box center [1551, 12] width 13 height 13
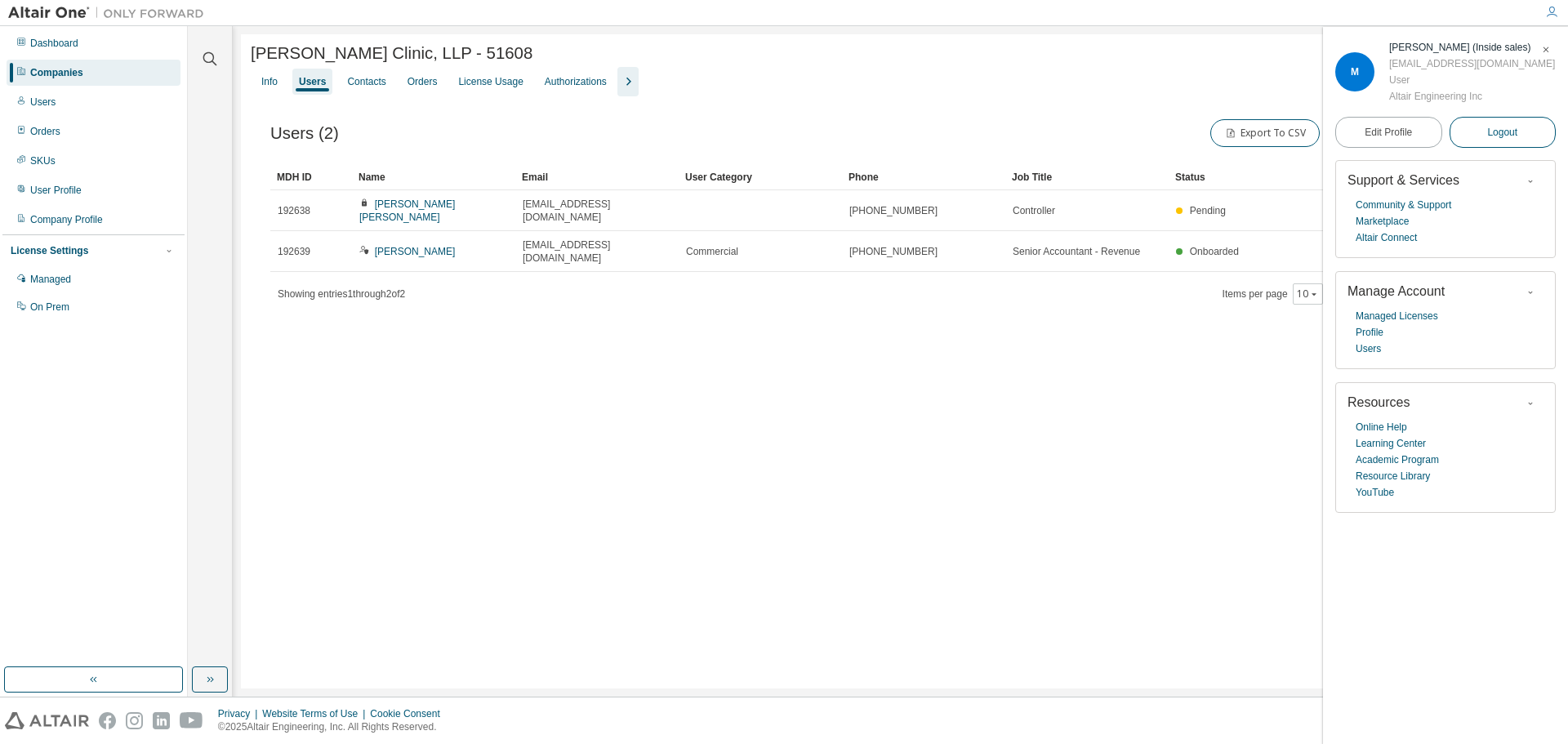
click at [1489, 129] on span "Logout" at bounding box center [1502, 132] width 31 height 17
